Goal: Navigation & Orientation: Find specific page/section

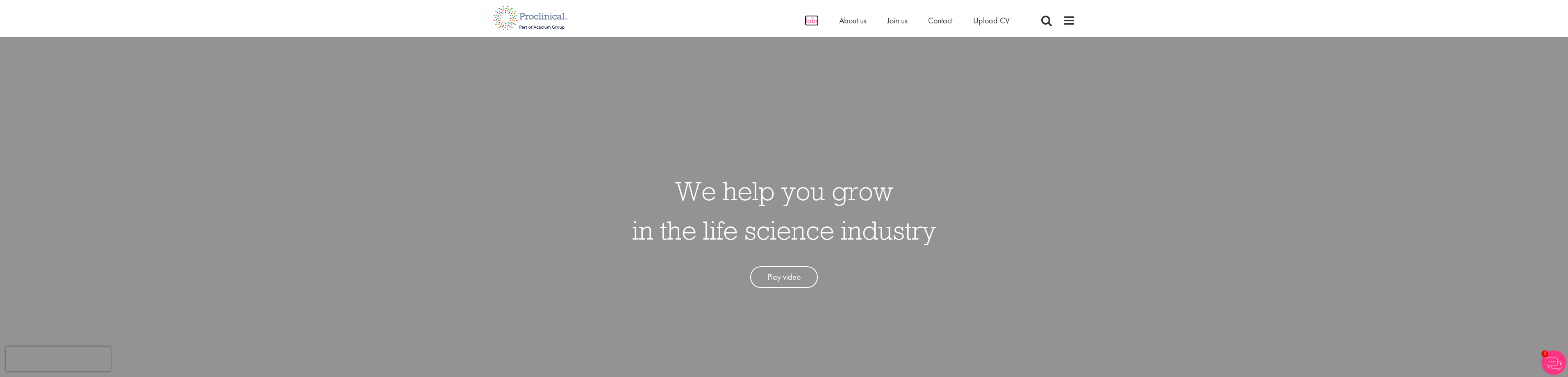
click at [808, 20] on span "Jobs" at bounding box center [811, 20] width 14 height 11
